Goal: Check status

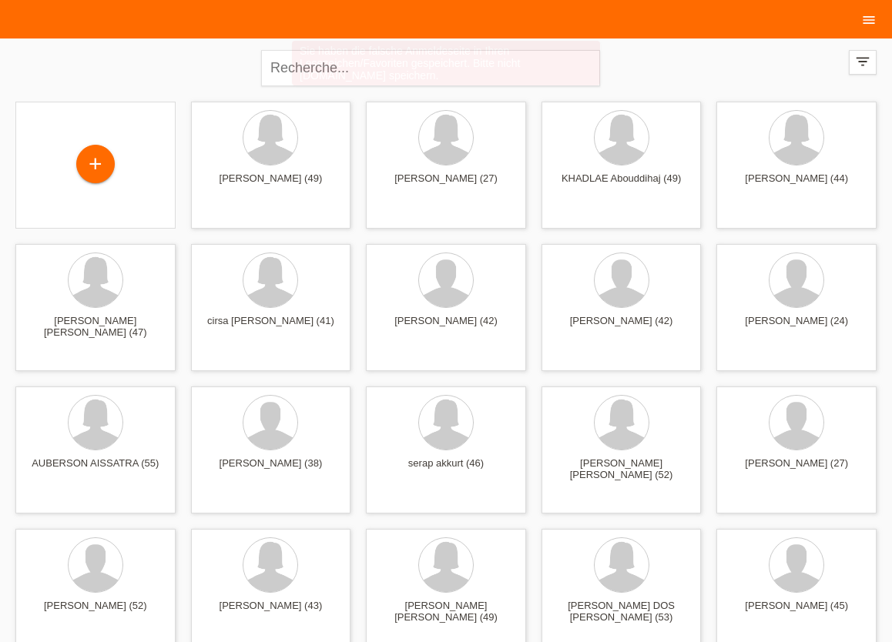
click at [870, 18] on icon "menu" at bounding box center [868, 19] width 15 height 15
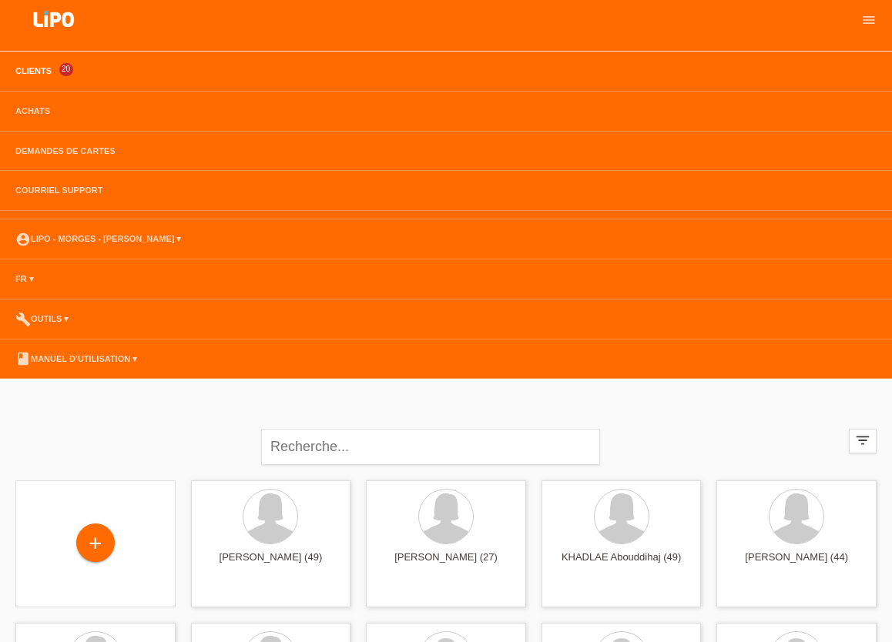
click at [37, 104] on li "Achats" at bounding box center [446, 112] width 892 height 40
click at [36, 109] on link "Achats" at bounding box center [33, 110] width 50 height 9
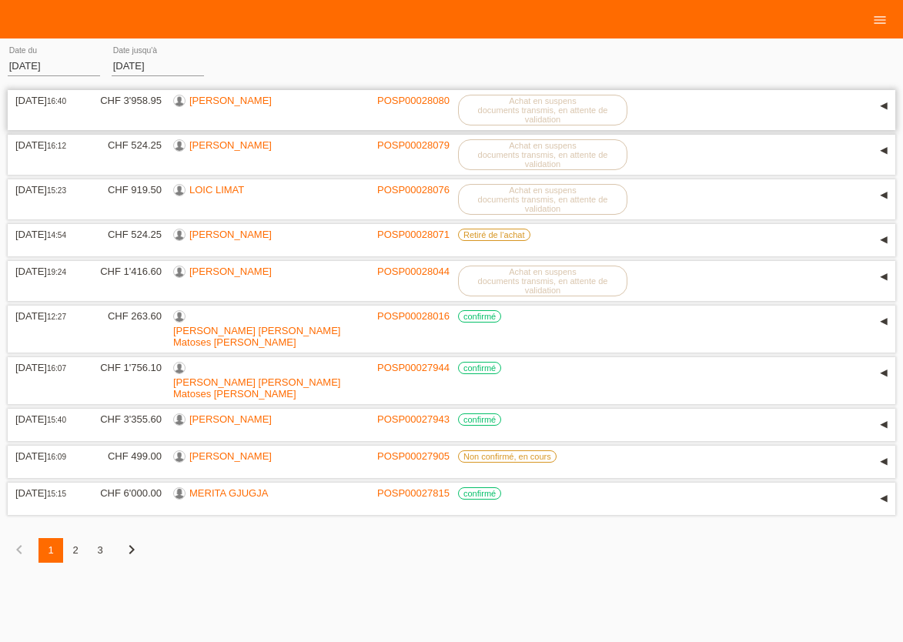
click at [236, 105] on link "[PERSON_NAME]" at bounding box center [230, 101] width 82 height 12
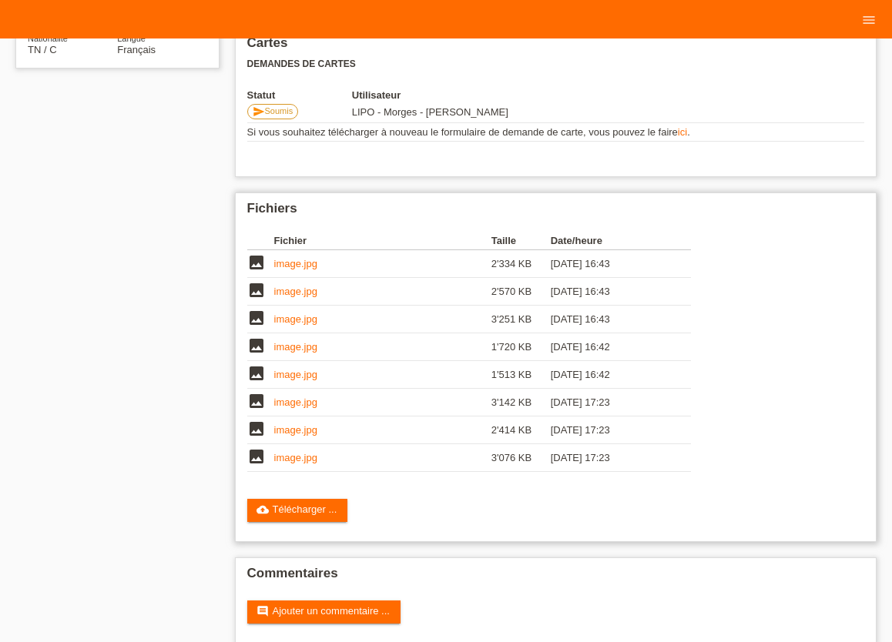
scroll to position [339, 0]
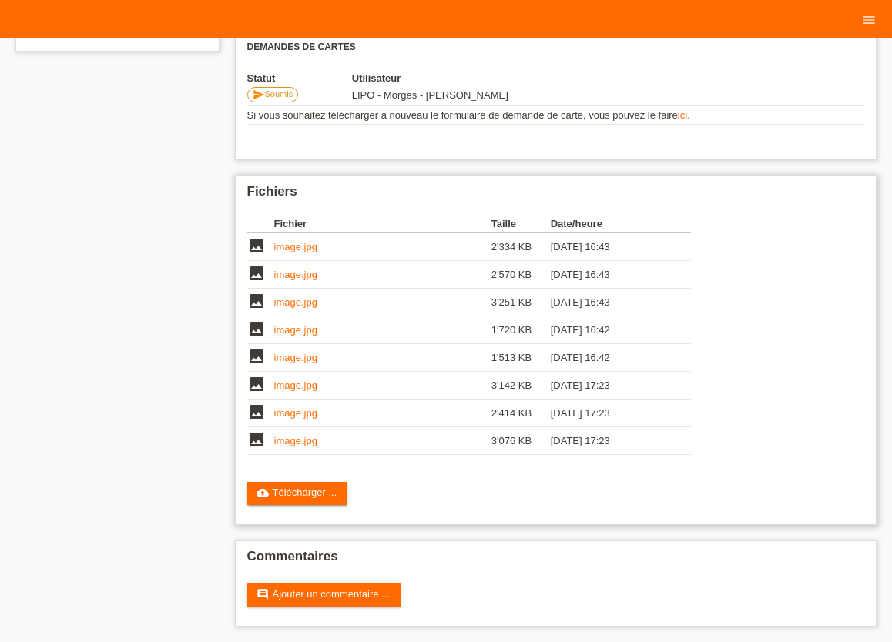
click at [293, 249] on link "image.jpg" at bounding box center [295, 247] width 43 height 12
click at [297, 270] on link "image.jpg" at bounding box center [295, 275] width 43 height 12
click at [288, 299] on link "image.jpg" at bounding box center [295, 303] width 43 height 12
click at [295, 327] on link "image.jpg" at bounding box center [295, 330] width 43 height 12
click at [288, 356] on link "image.jpg" at bounding box center [295, 358] width 43 height 12
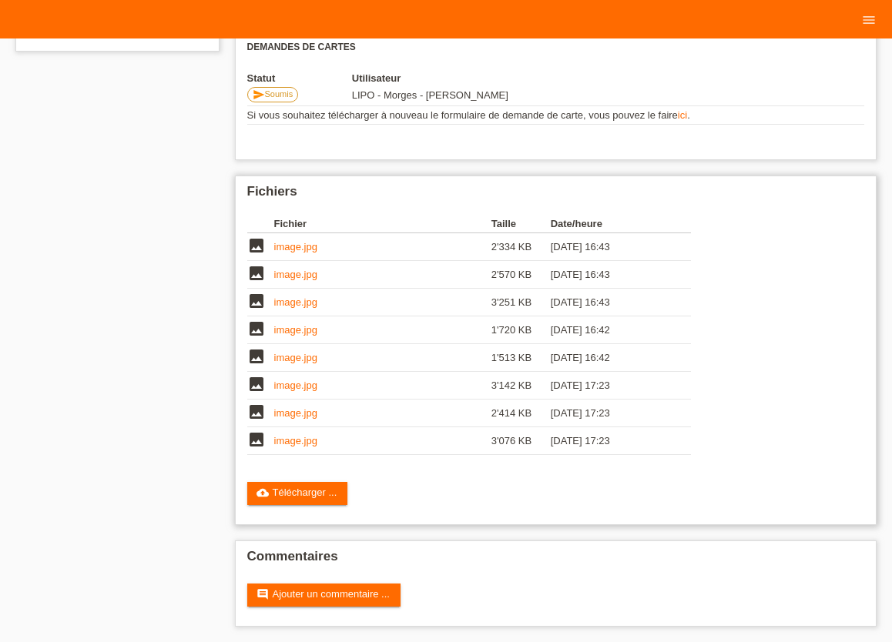
click at [293, 242] on link "image.jpg" at bounding box center [295, 247] width 43 height 12
click at [296, 245] on link "image.jpg" at bounding box center [295, 247] width 43 height 12
click at [310, 300] on link "image.jpg" at bounding box center [295, 303] width 43 height 12
click at [297, 297] on link "image.jpg" at bounding box center [295, 303] width 43 height 12
click at [292, 331] on link "image.jpg" at bounding box center [295, 330] width 43 height 12
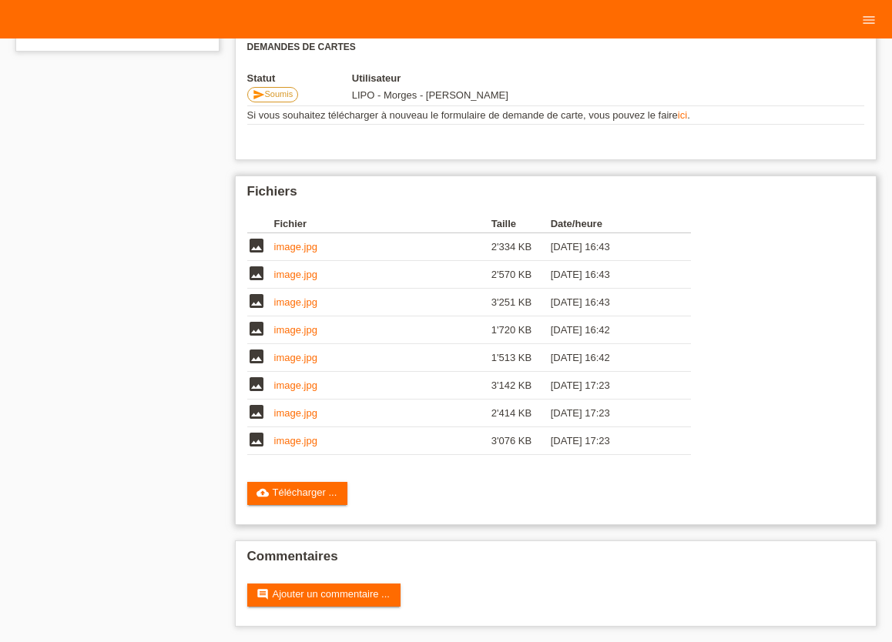
click at [300, 325] on link "image.jpg" at bounding box center [295, 330] width 43 height 12
click at [301, 358] on link "image.jpg" at bounding box center [295, 358] width 43 height 12
click at [303, 387] on link "image.jpg" at bounding box center [295, 386] width 43 height 12
click at [301, 440] on link "image.jpg" at bounding box center [295, 441] width 43 height 12
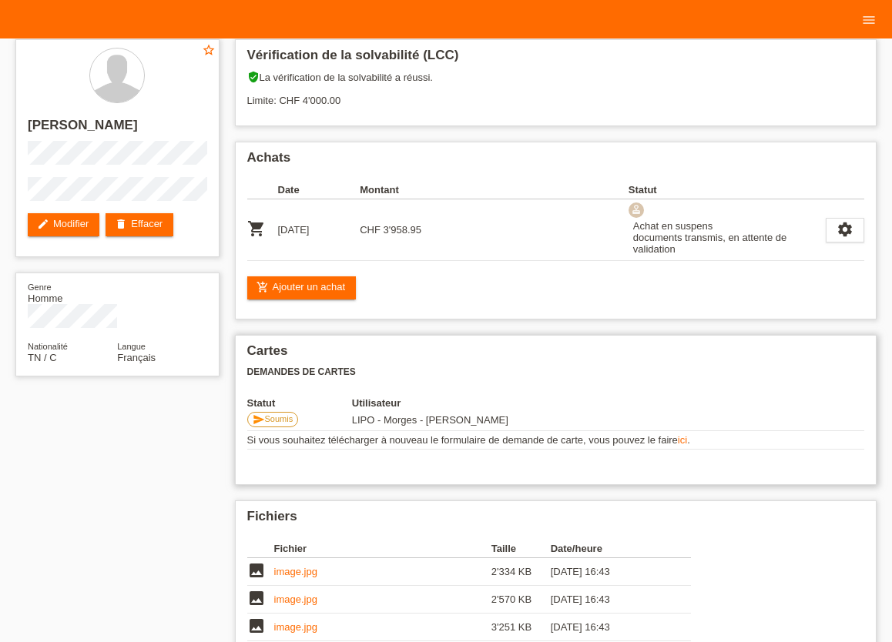
scroll to position [0, 0]
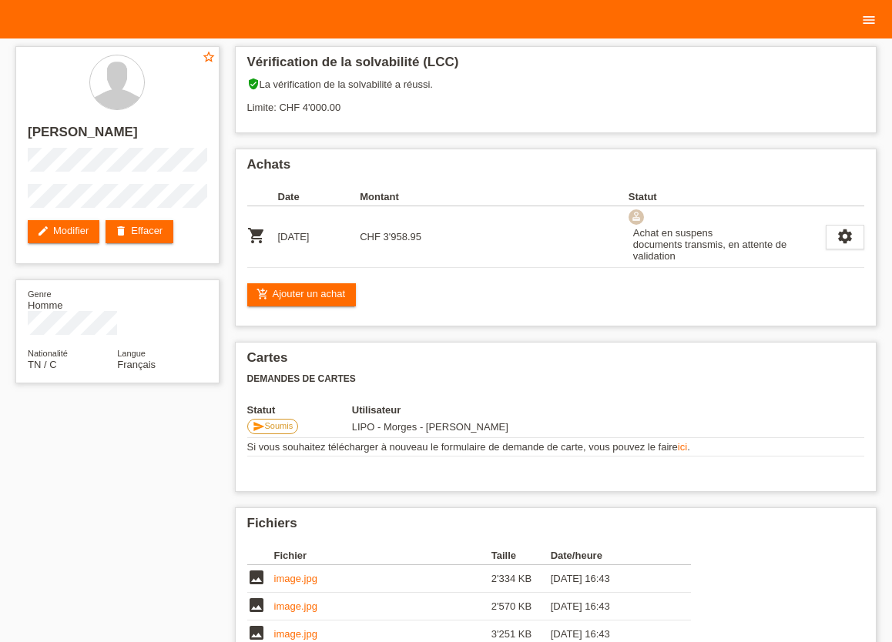
click at [873, 15] on icon "menu" at bounding box center [868, 19] width 15 height 15
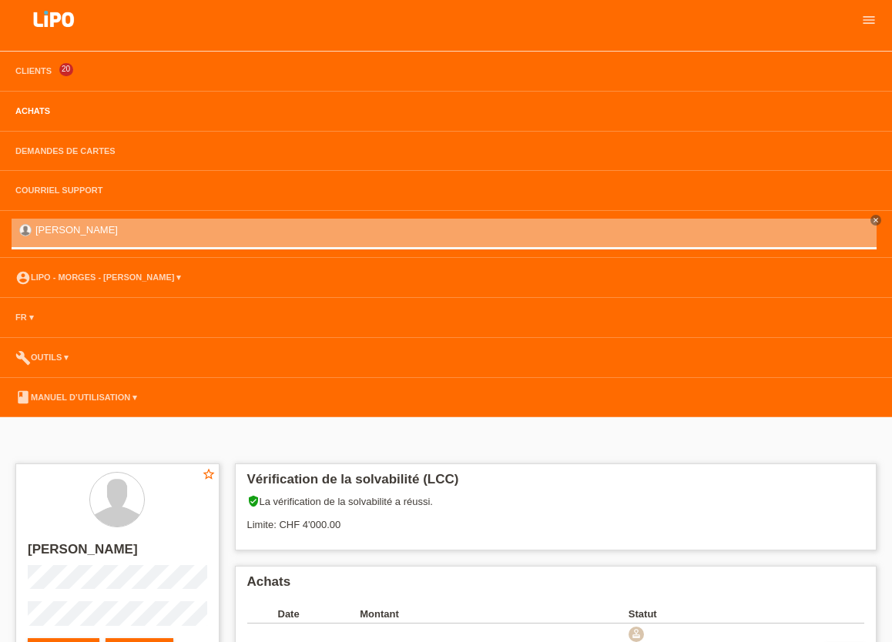
click at [22, 112] on link "Achats" at bounding box center [33, 110] width 50 height 9
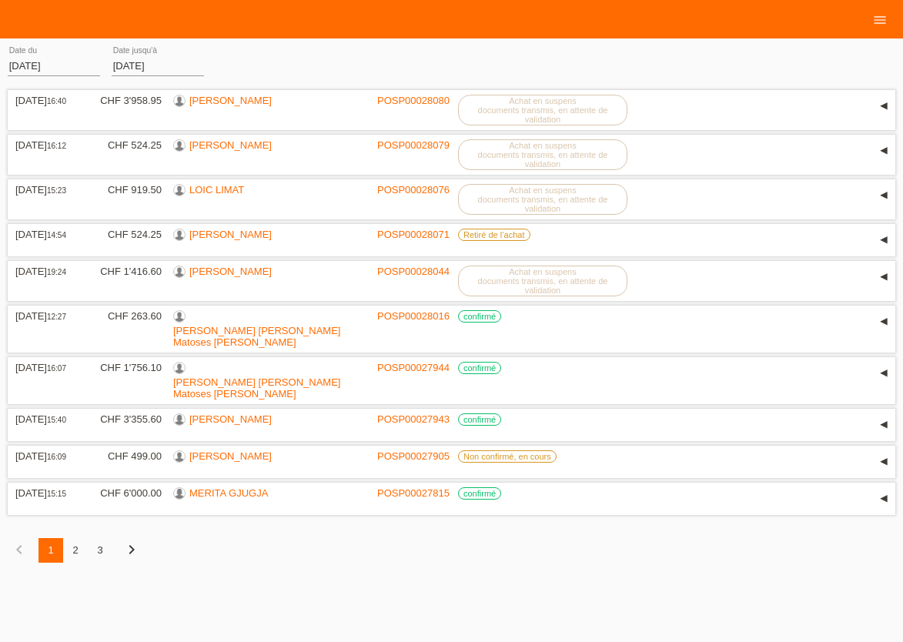
click at [132, 541] on icon "chevron_right" at bounding box center [131, 550] width 18 height 18
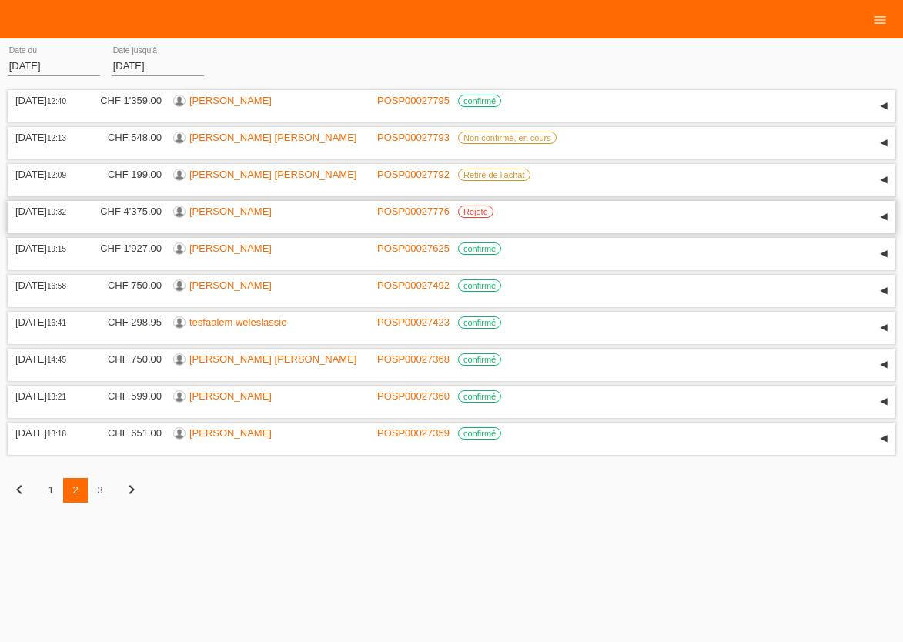
click at [232, 216] on link "MARIA GOMES" at bounding box center [230, 212] width 82 height 12
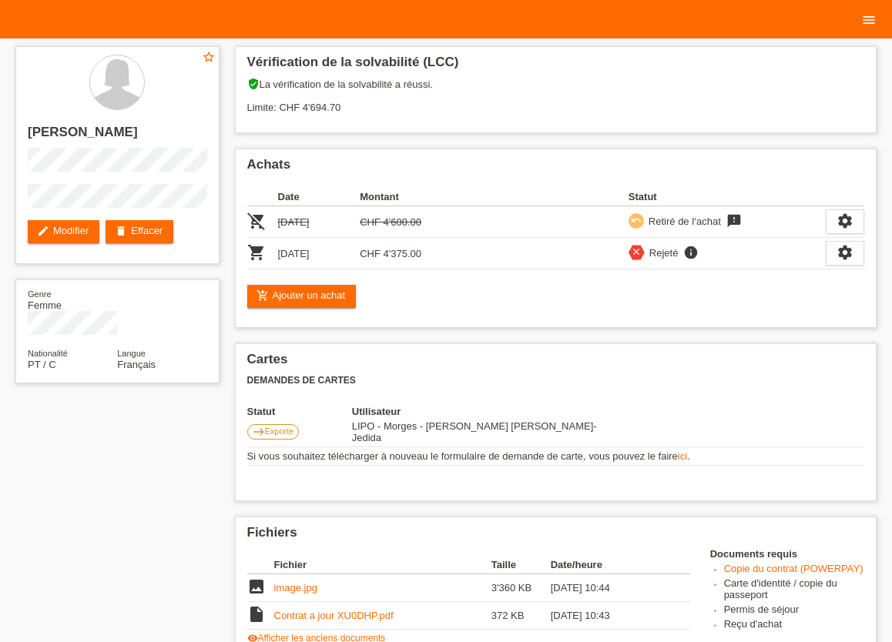
click at [868, 26] on icon "menu" at bounding box center [868, 19] width 15 height 15
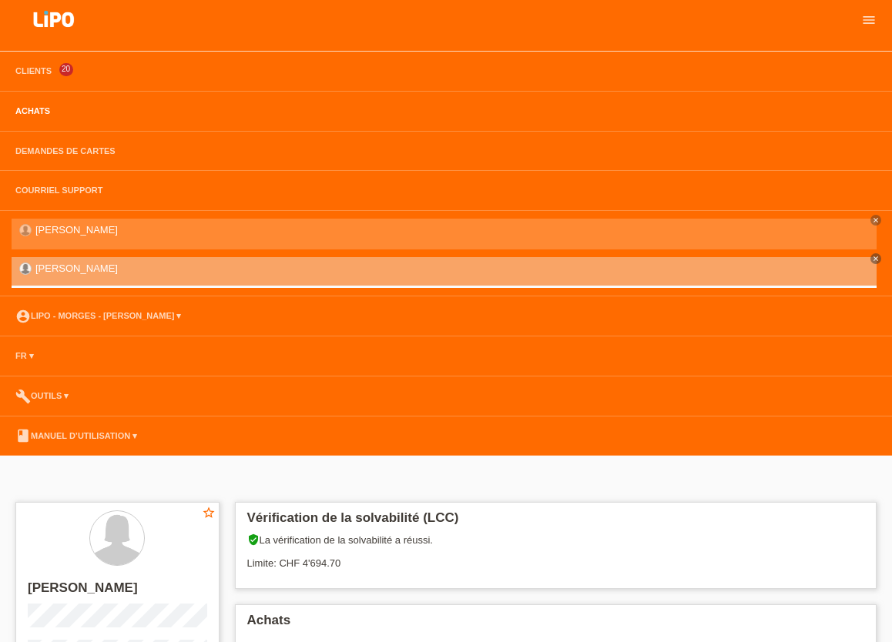
click at [30, 109] on link "Achats" at bounding box center [33, 110] width 50 height 9
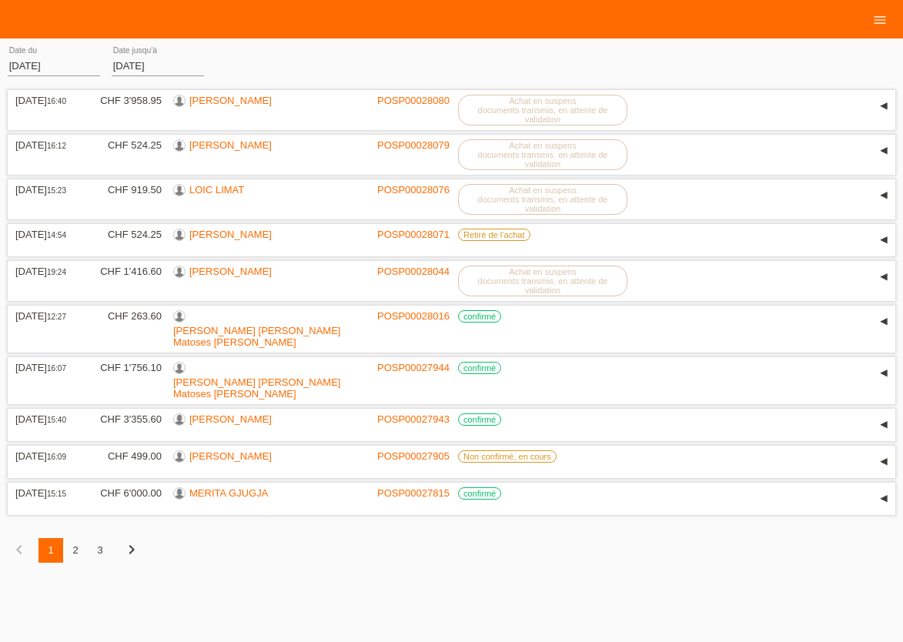
click at [125, 543] on icon "chevron_right" at bounding box center [131, 550] width 18 height 18
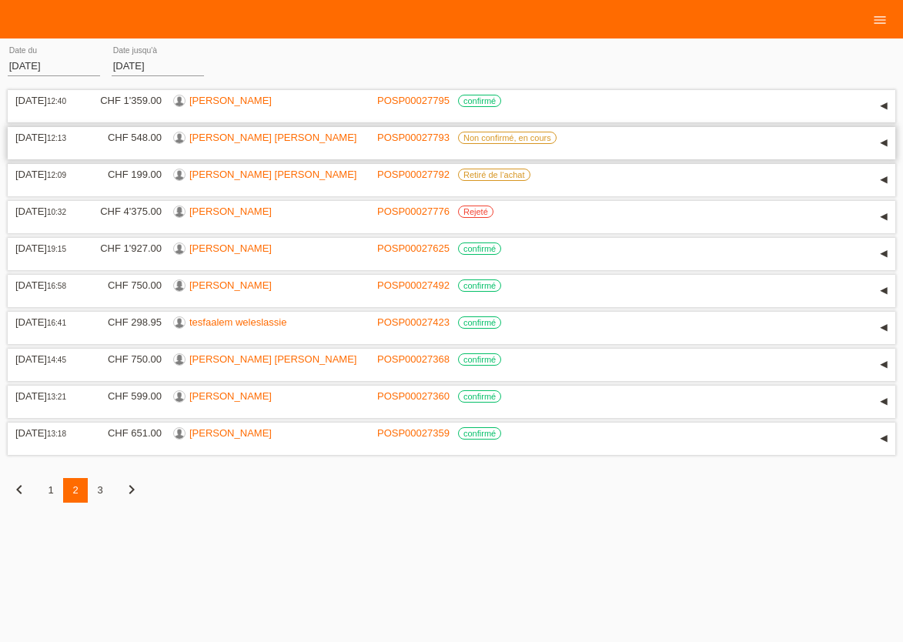
click at [277, 142] on link "[PERSON_NAME] [PERSON_NAME]" at bounding box center [272, 138] width 167 height 12
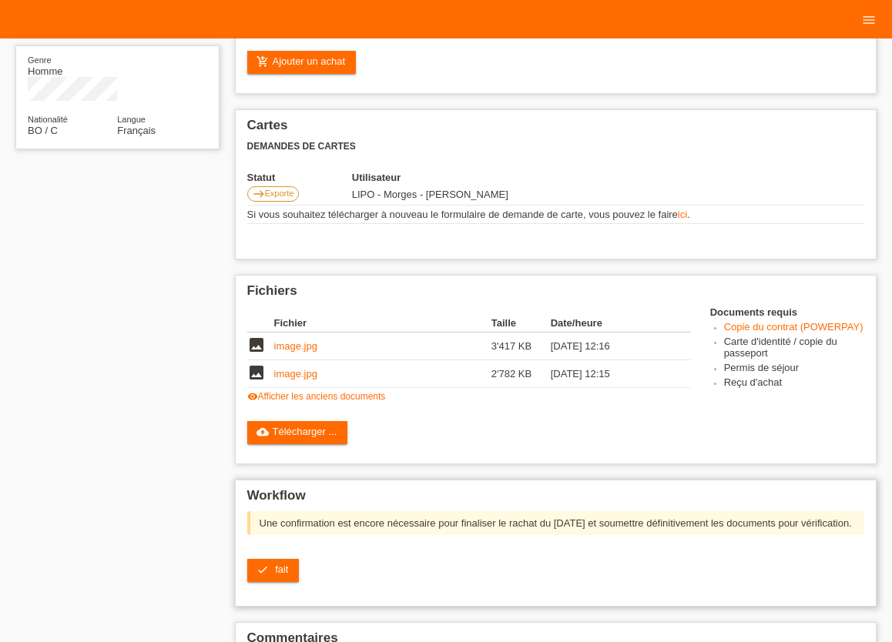
scroll to position [254, 0]
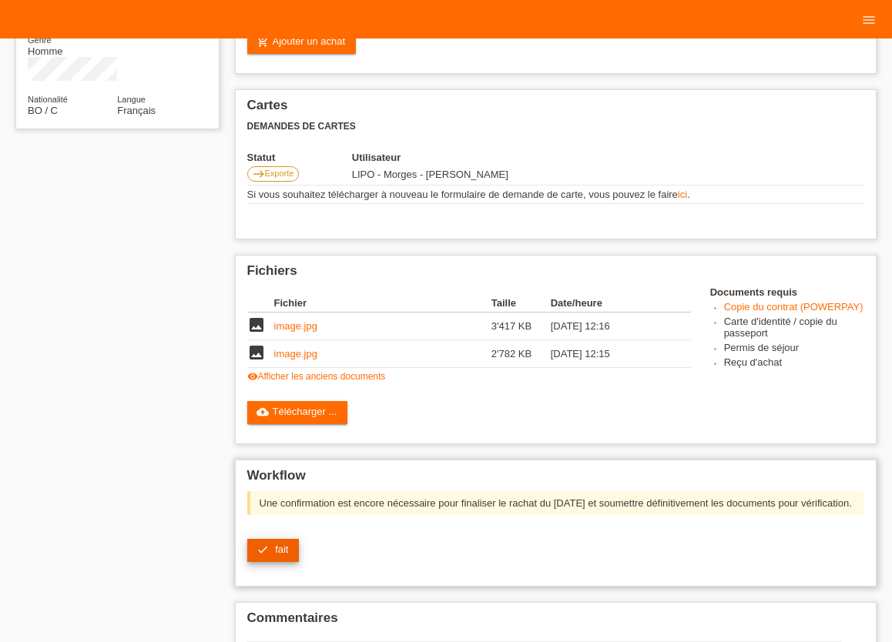
click at [265, 556] on icon "check" at bounding box center [262, 550] width 12 height 12
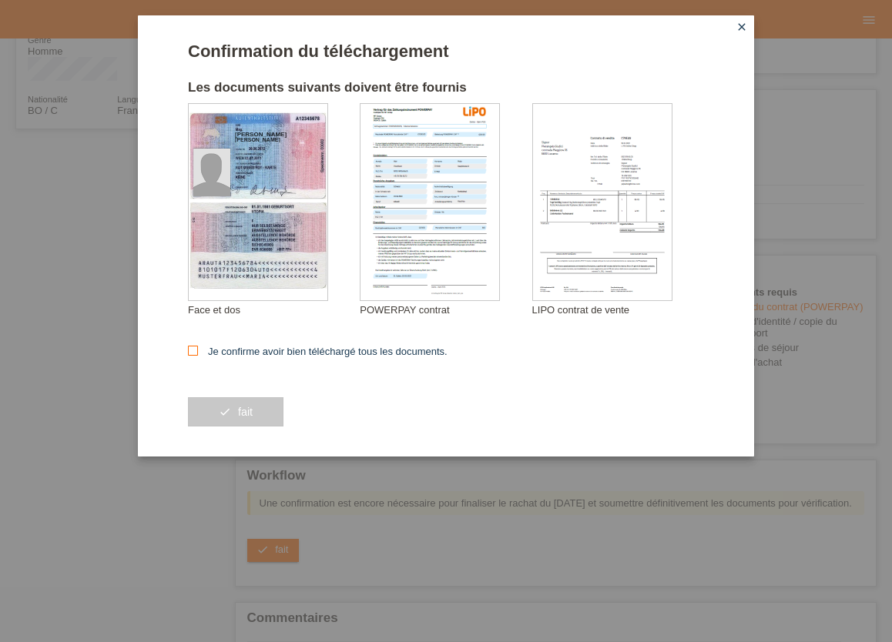
click at [192, 354] on icon at bounding box center [193, 351] width 10 height 10
click at [192, 354] on input "Je confirme avoir bien téléchargé tous les documents." at bounding box center [193, 351] width 10 height 10
checkbox input "true"
click at [233, 412] on button "check fait" at bounding box center [236, 411] width 96 height 29
